Goal: Find specific page/section: Find specific page/section

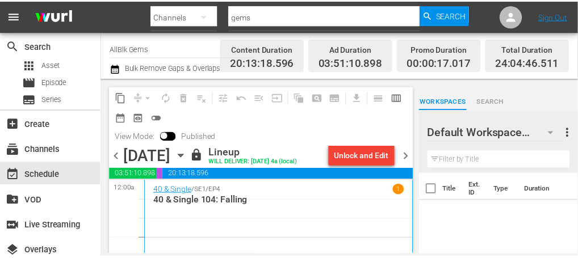
scroll to position [435, 0]
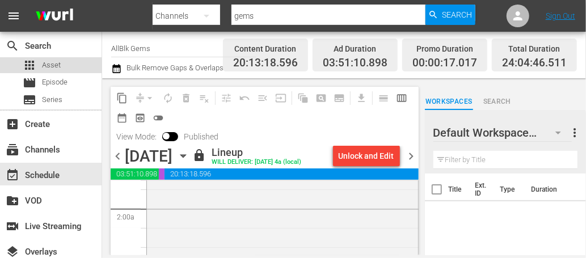
click at [64, 62] on div "apps Asset" at bounding box center [51, 65] width 102 height 16
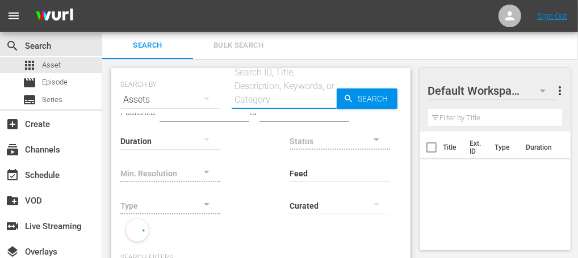
click at [263, 93] on input "text" at bounding box center [284, 99] width 105 height 27
paste input "AMCNVR0000036985"
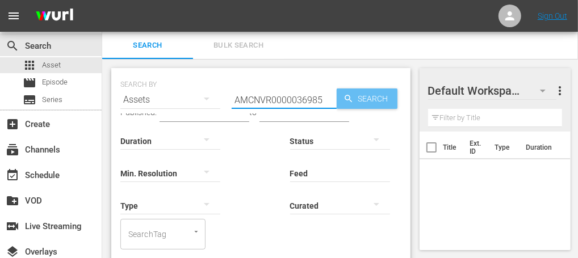
type input "AMCNVR0000036985"
click at [350, 101] on icon "button" at bounding box center [348, 99] width 10 height 10
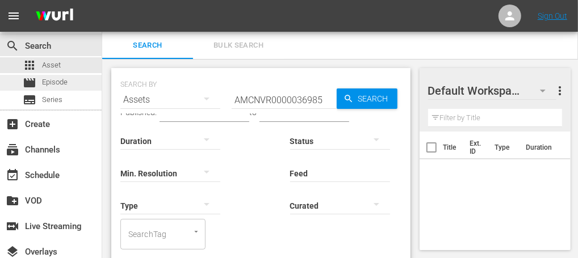
click at [85, 81] on div "movie Episode" at bounding box center [51, 83] width 102 height 16
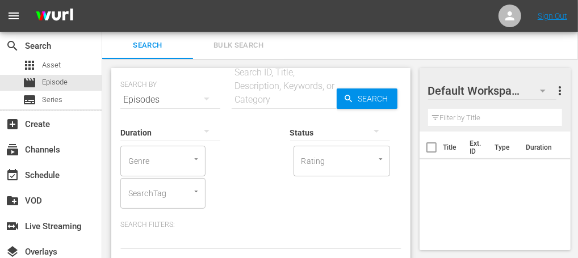
click at [273, 95] on input "text" at bounding box center [284, 99] width 105 height 27
paste input "AMCNVR0000036985"
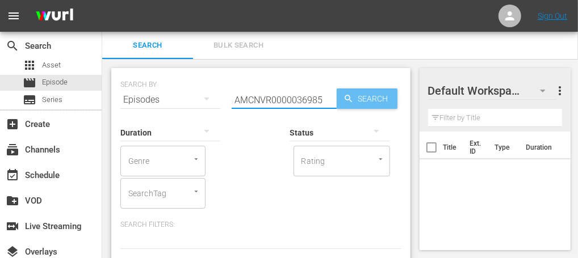
click at [371, 103] on span "Search" at bounding box center [376, 99] width 44 height 20
click at [299, 103] on input "AMCNVR0000036985" at bounding box center [284, 99] width 105 height 27
click at [299, 104] on input "AMCNVR0000036985" at bounding box center [284, 99] width 105 height 27
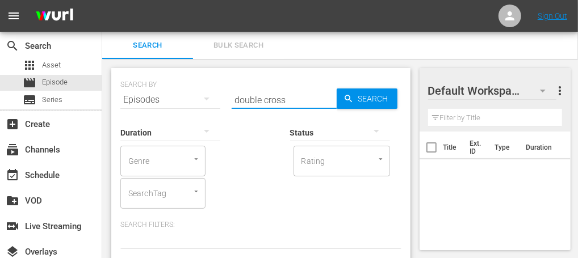
type input "double cross"
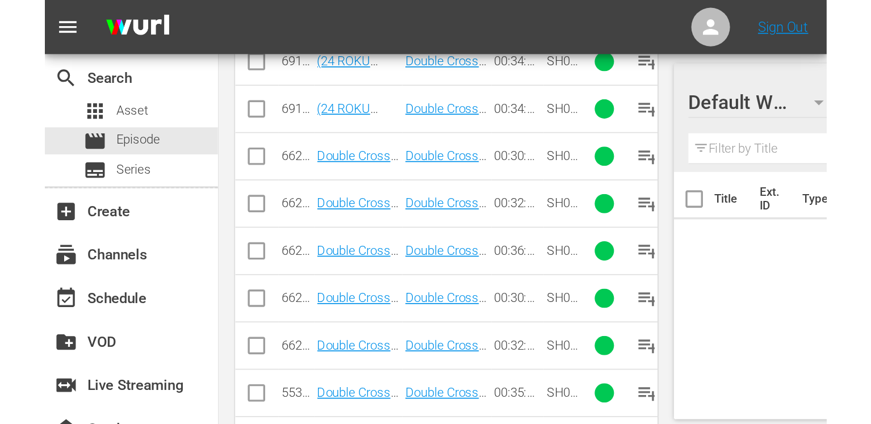
scroll to position [688, 0]
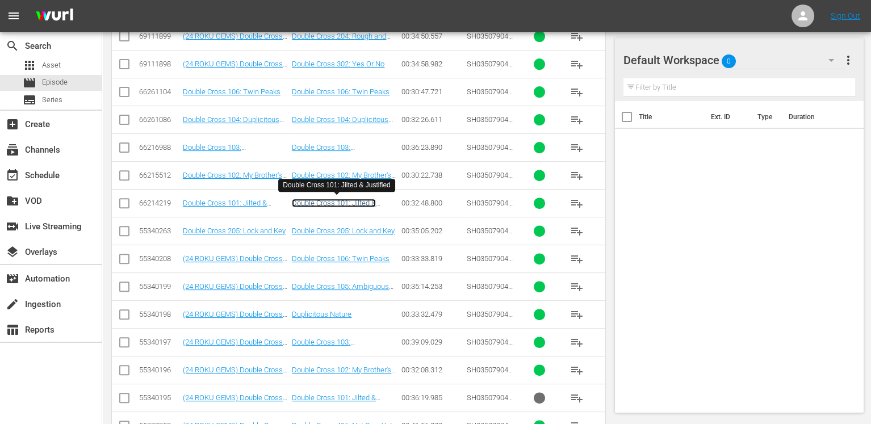
click at [352, 202] on link "Double Cross 101: Jilted & Justified" at bounding box center [334, 207] width 84 height 17
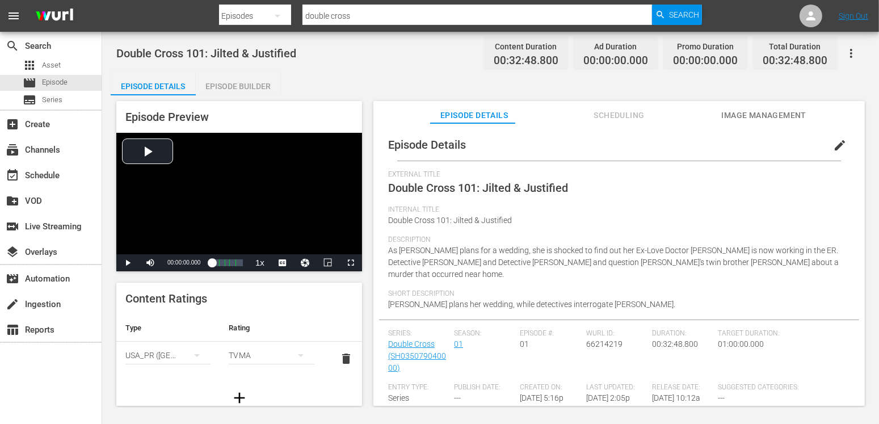
click at [294, 258] on icon "simple table" at bounding box center [301, 356] width 14 height 14
click at [75, 85] on div "TVY TVY7 TVG TVPG TV14 TVMA" at bounding box center [439, 212] width 879 height 424
click at [247, 258] on div "TVMA" at bounding box center [271, 355] width 85 height 32
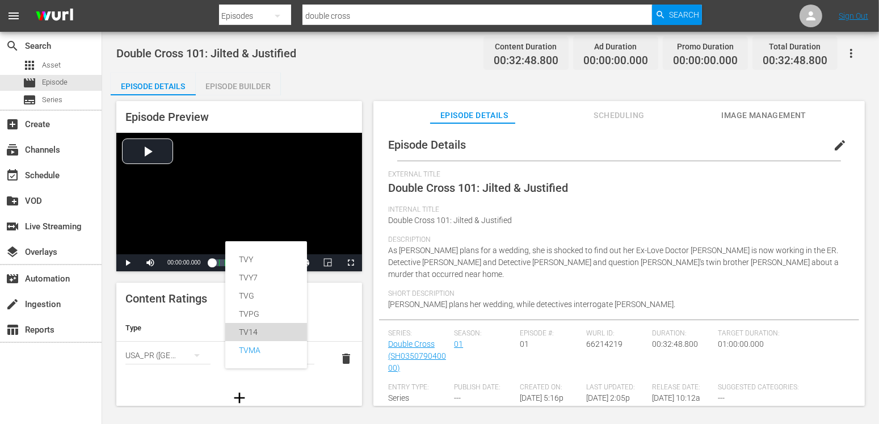
click at [253, 258] on div "TV14" at bounding box center [266, 332] width 54 height 18
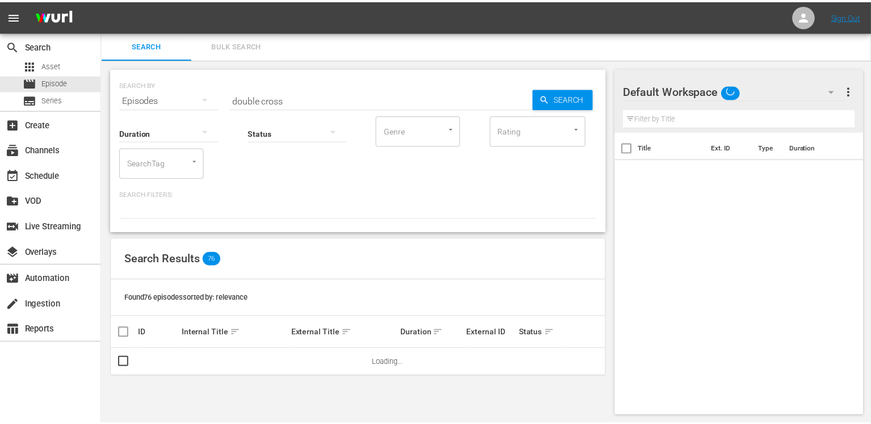
scroll to position [1, 0]
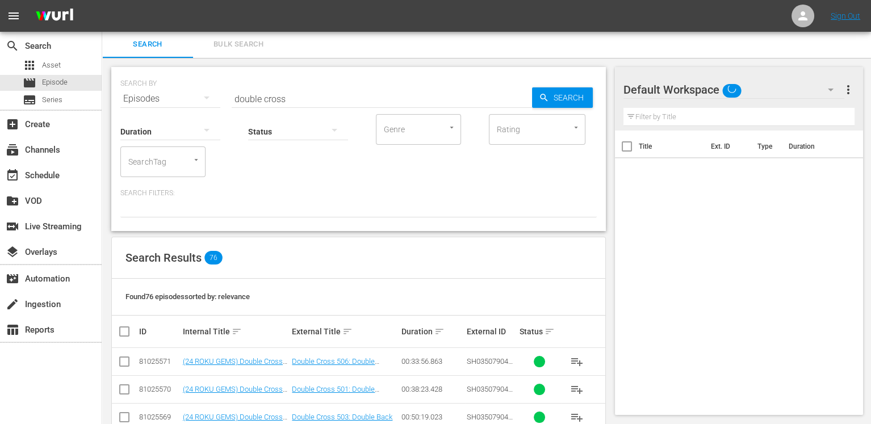
click at [574, 132] on button "Open" at bounding box center [575, 127] width 11 height 11
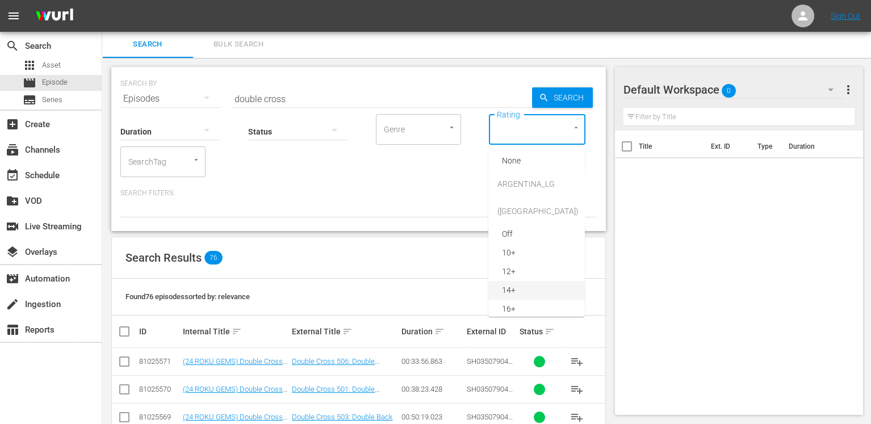
click at [538, 258] on li "14+" at bounding box center [536, 290] width 97 height 19
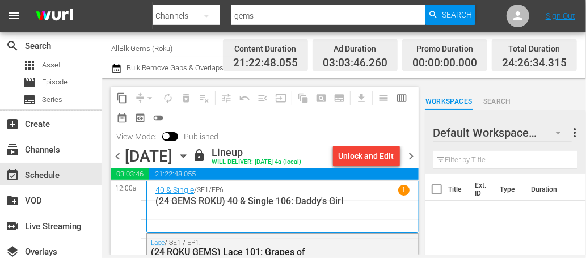
scroll to position [5436, 0]
